Goal: Information Seeking & Learning: Learn about a topic

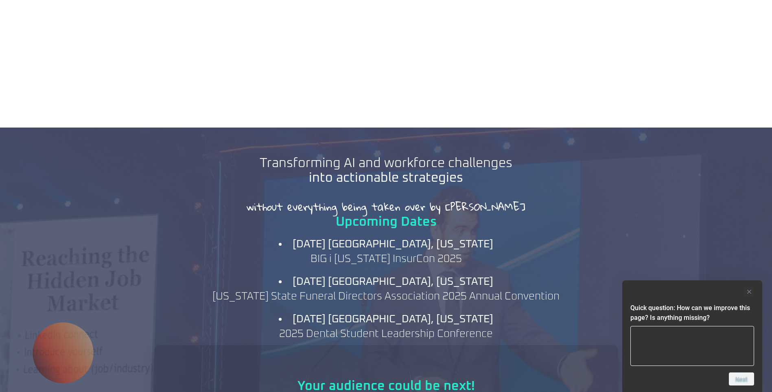
scroll to position [692, 0]
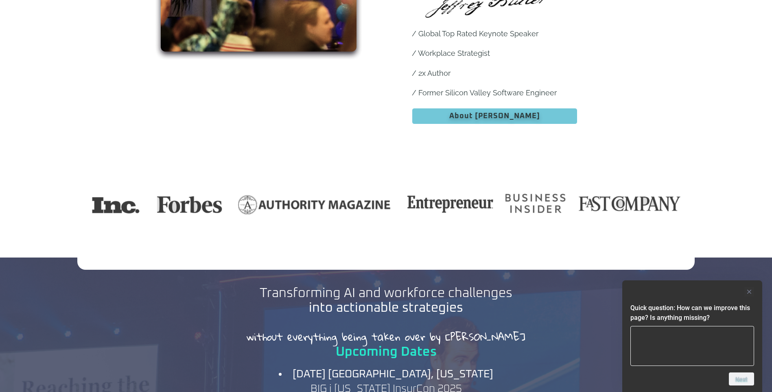
click at [480, 112] on span "About Jeff" at bounding box center [494, 115] width 91 height 7
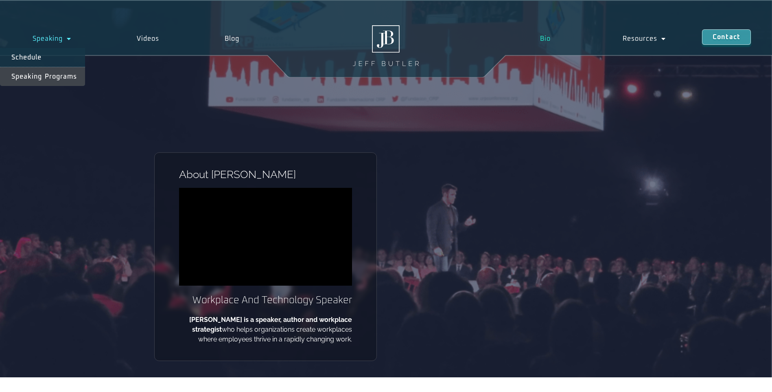
click at [35, 77] on link "Speaking Programs" at bounding box center [42, 76] width 85 height 19
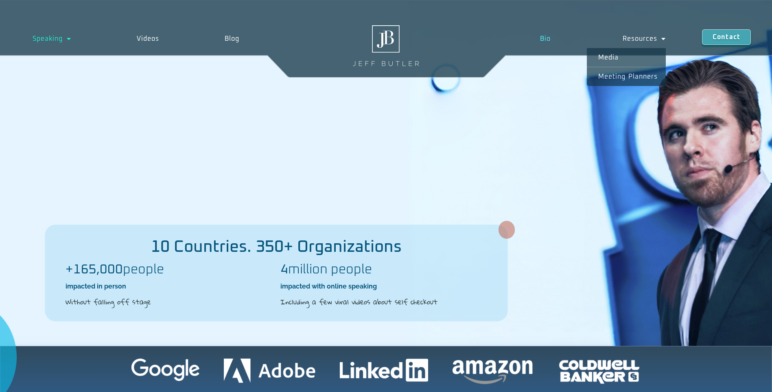
click at [546, 38] on link "Bio" at bounding box center [545, 38] width 83 height 19
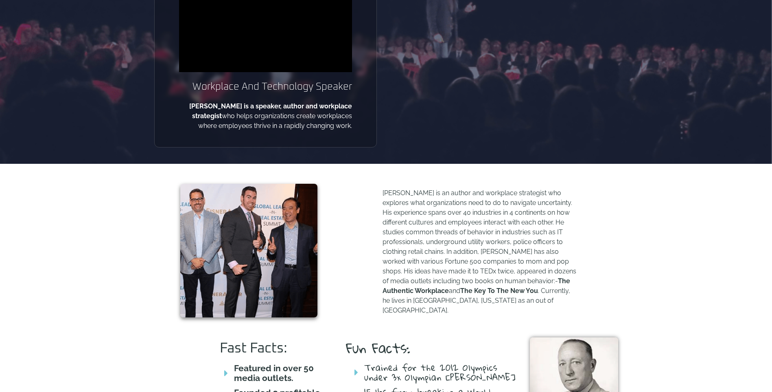
scroll to position [22, 0]
